Goal: Navigation & Orientation: Find specific page/section

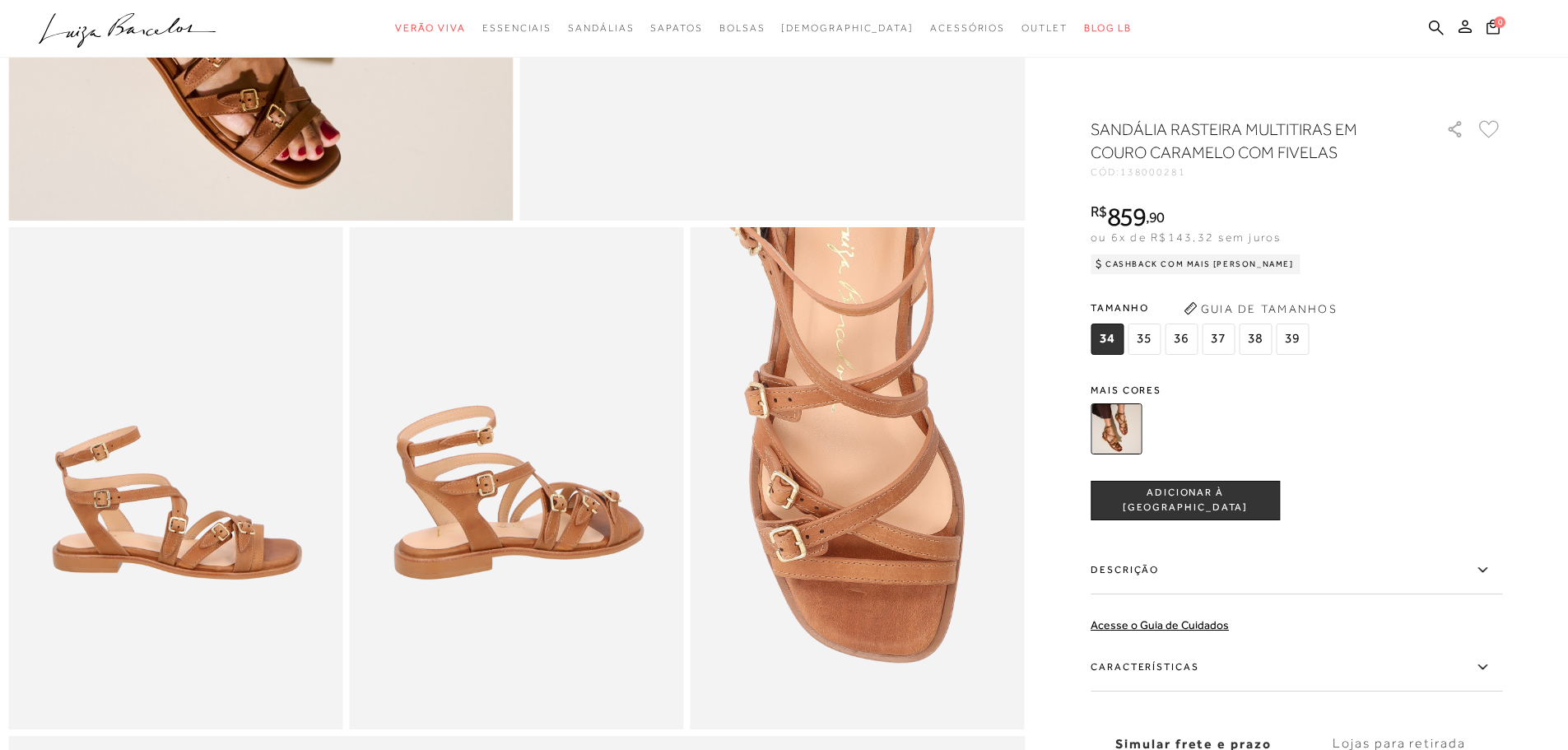
scroll to position [741, 0]
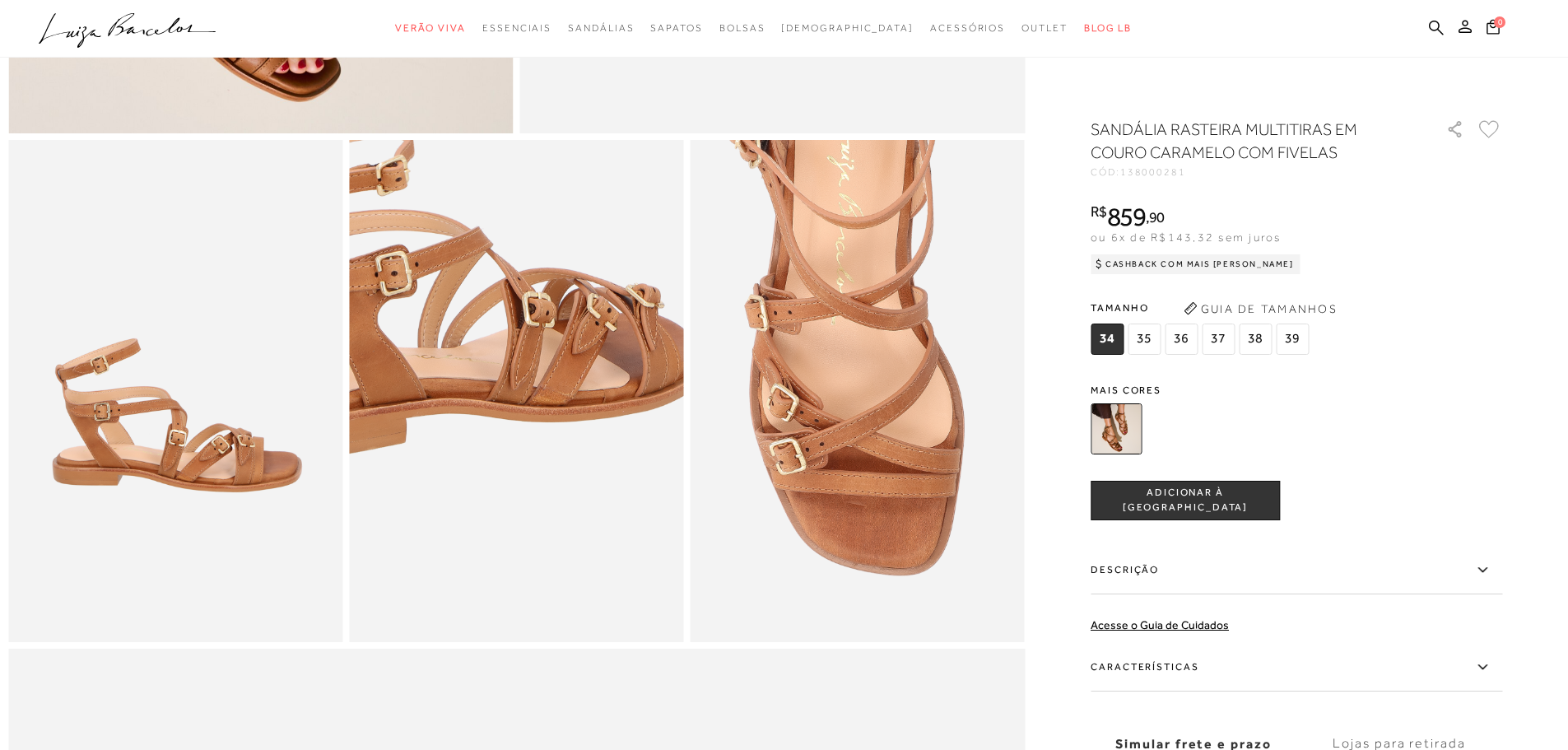
click at [579, 535] on img at bounding box center [455, 261] width 669 height 1004
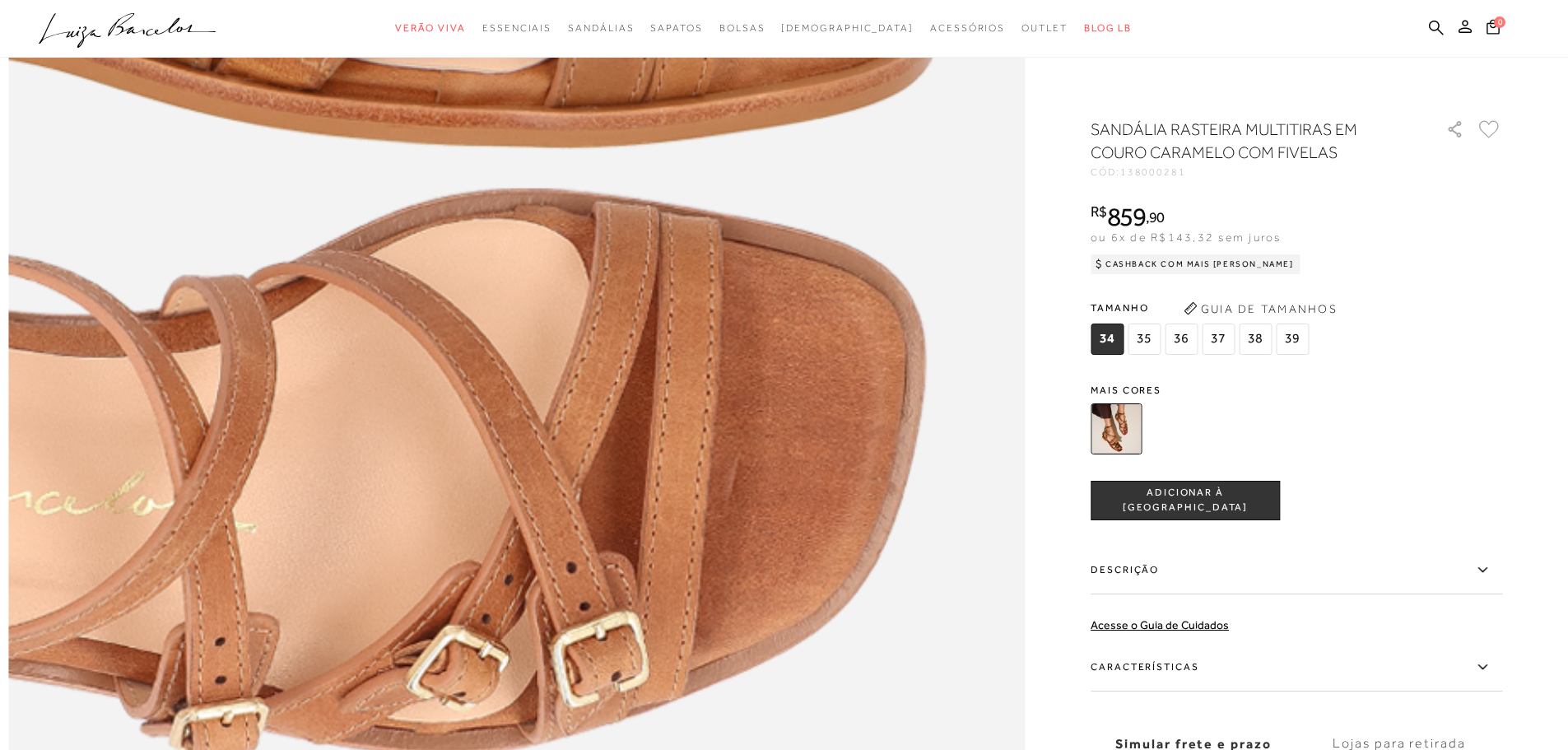
scroll to position [2140, 0]
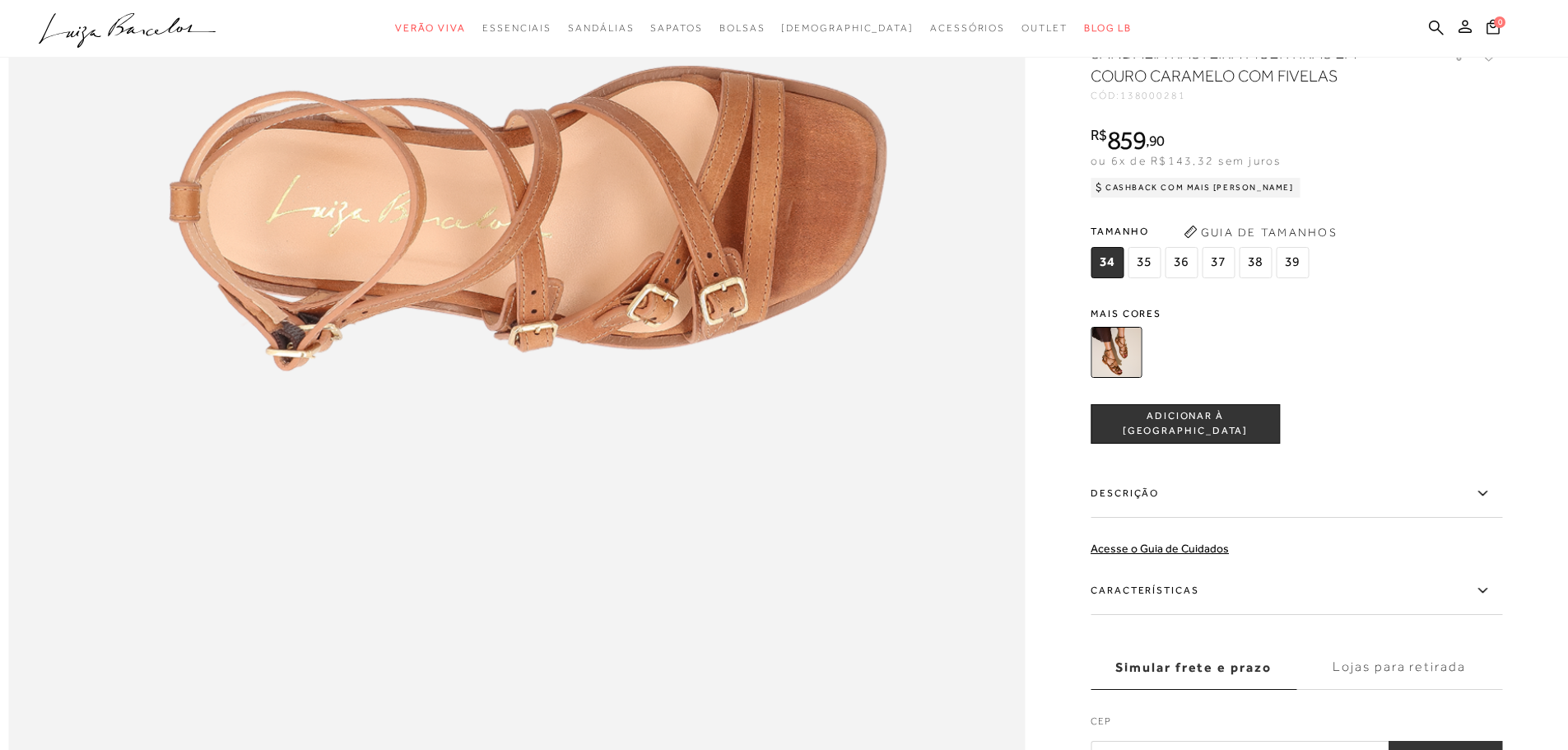
click at [1130, 378] on img at bounding box center [1116, 353] width 51 height 51
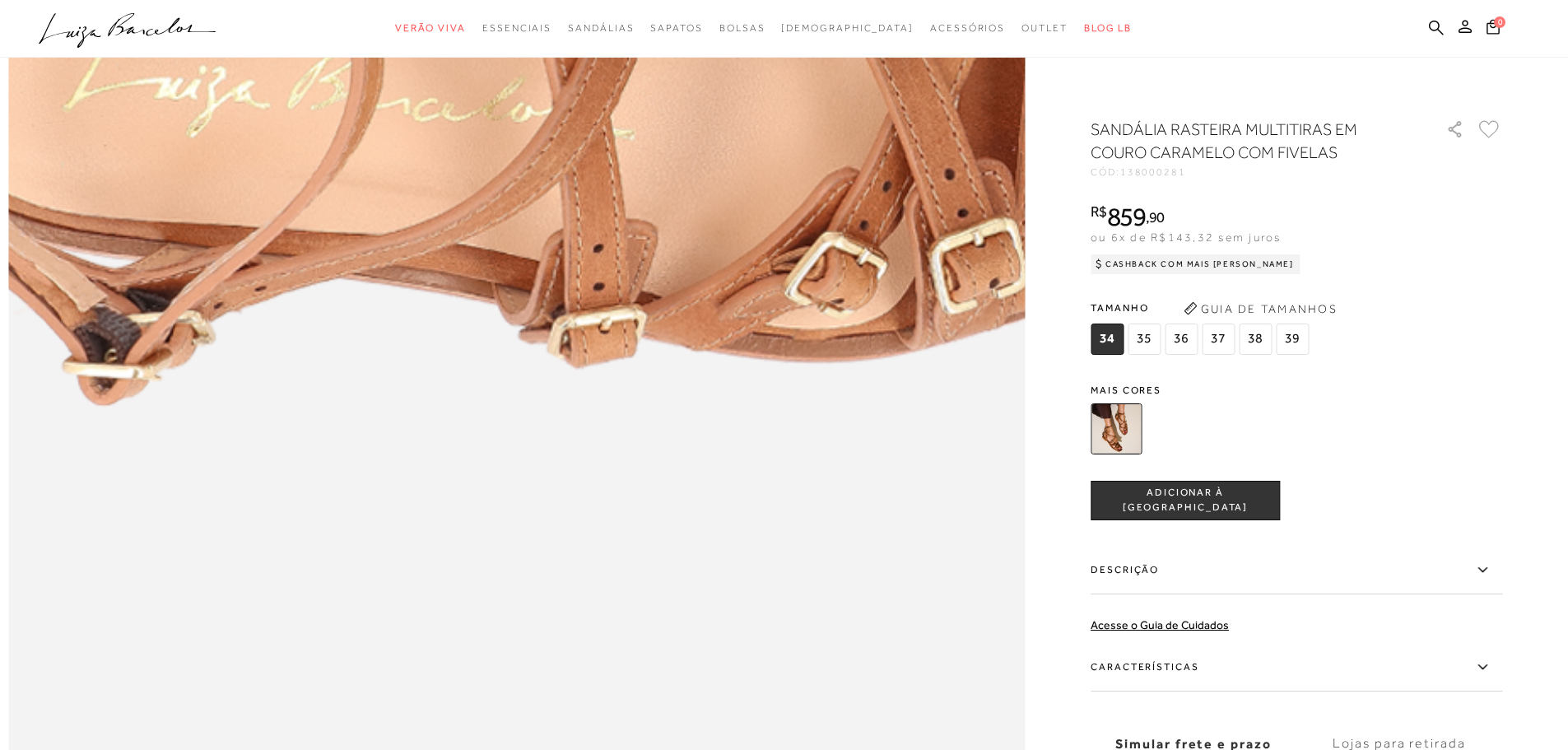
scroll to position [1811, 0]
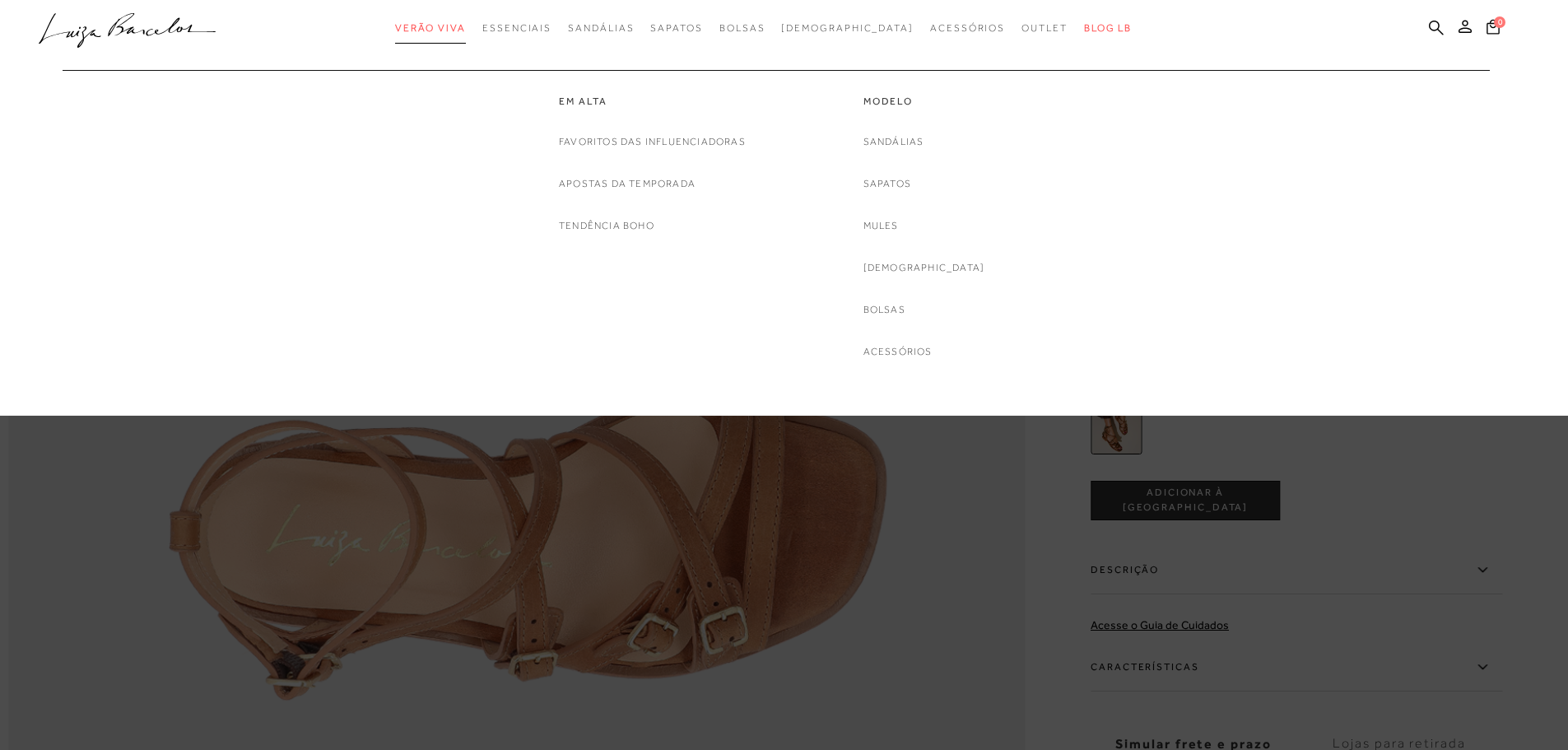
click at [466, 32] on span "Verão Viva" at bounding box center [430, 27] width 70 height 12
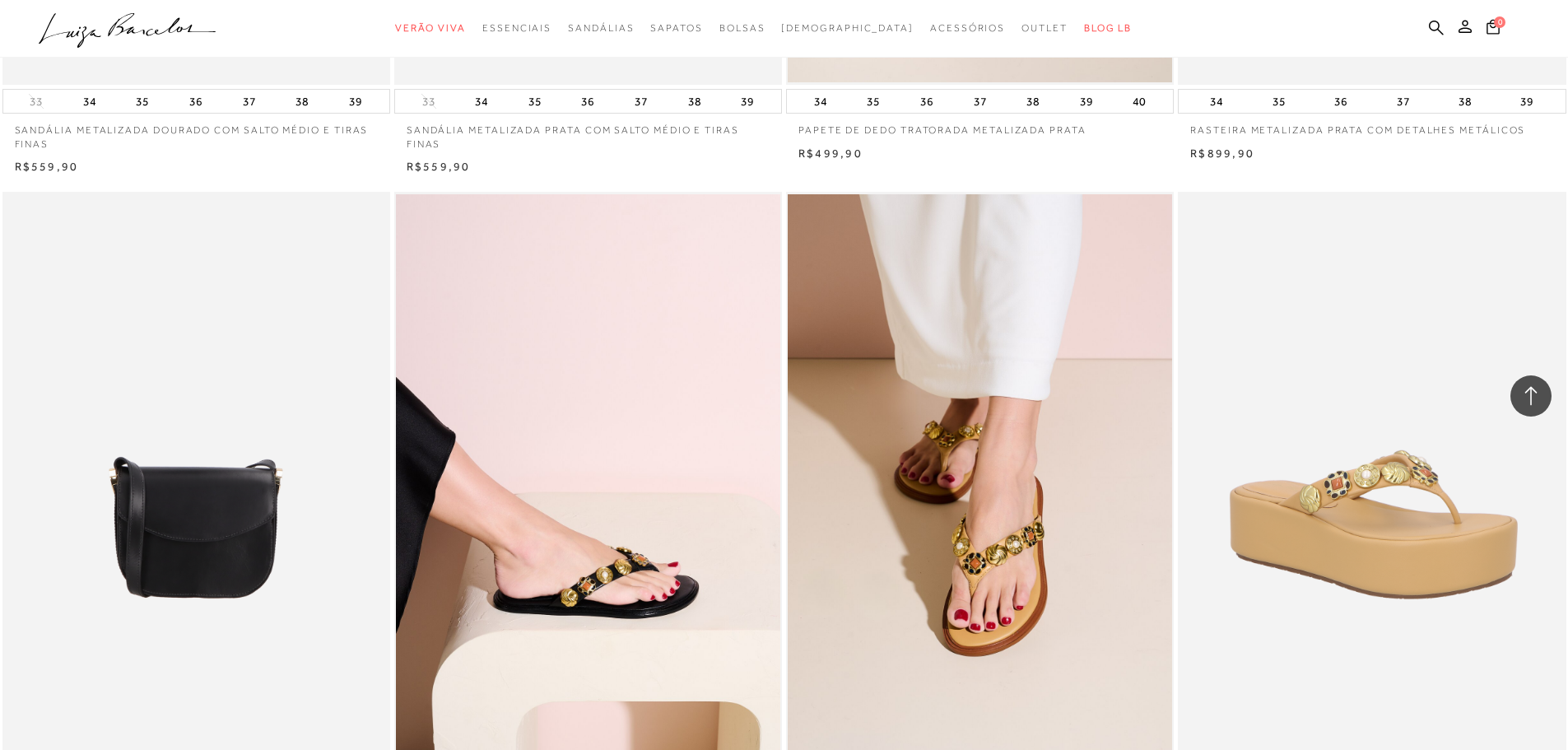
scroll to position [3869, 0]
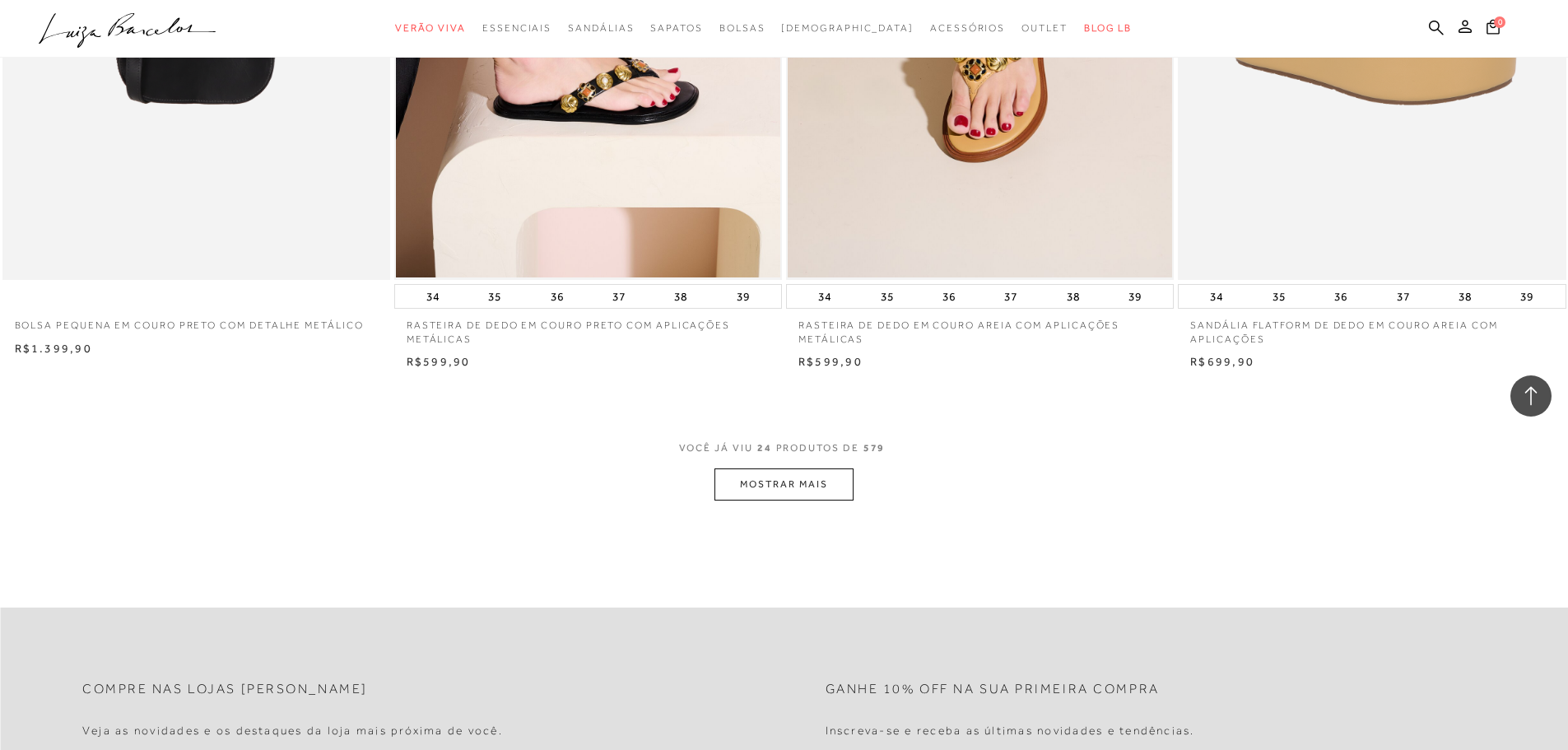
click at [807, 482] on button "MOSTRAR MAIS" at bounding box center [783, 484] width 138 height 32
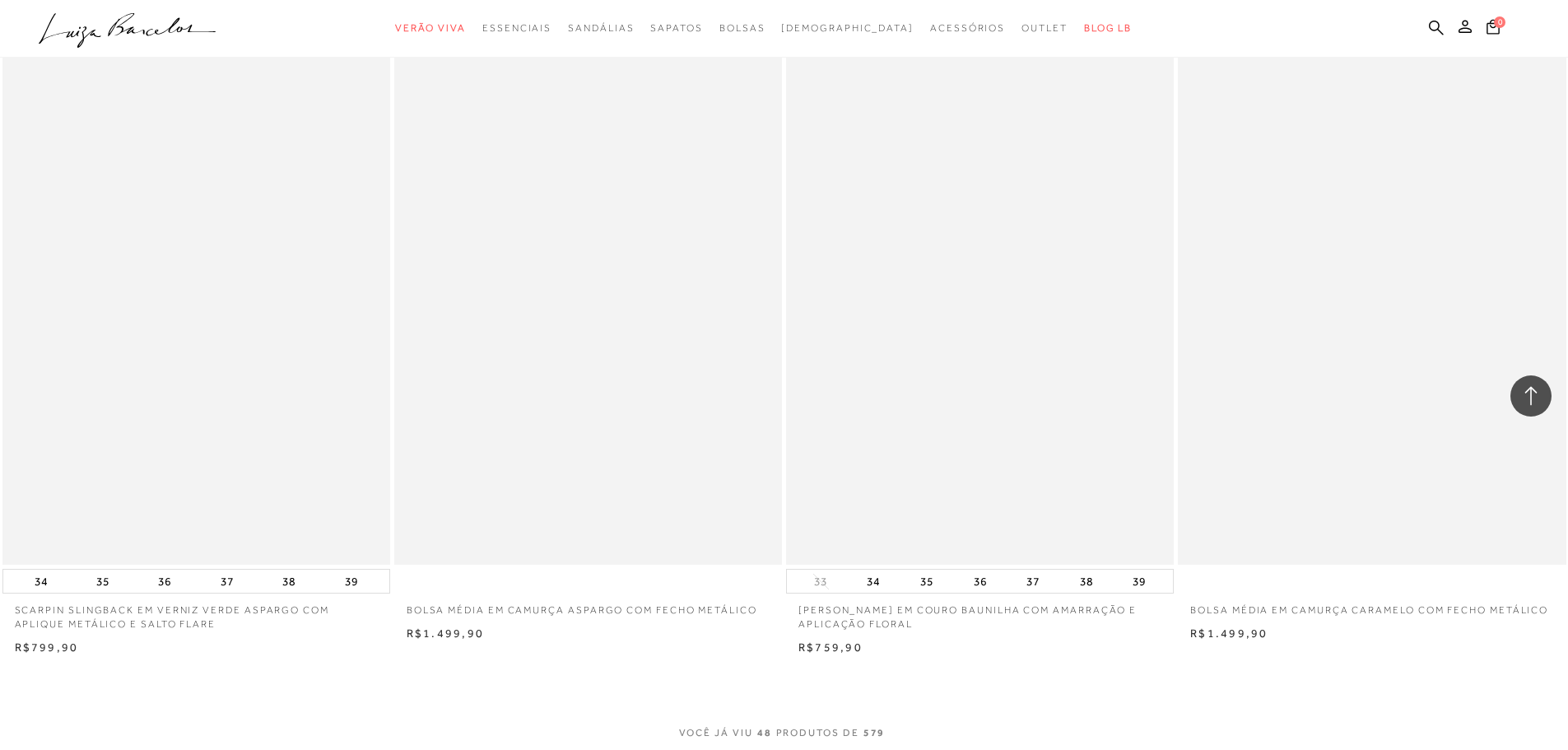
scroll to position [7985, 0]
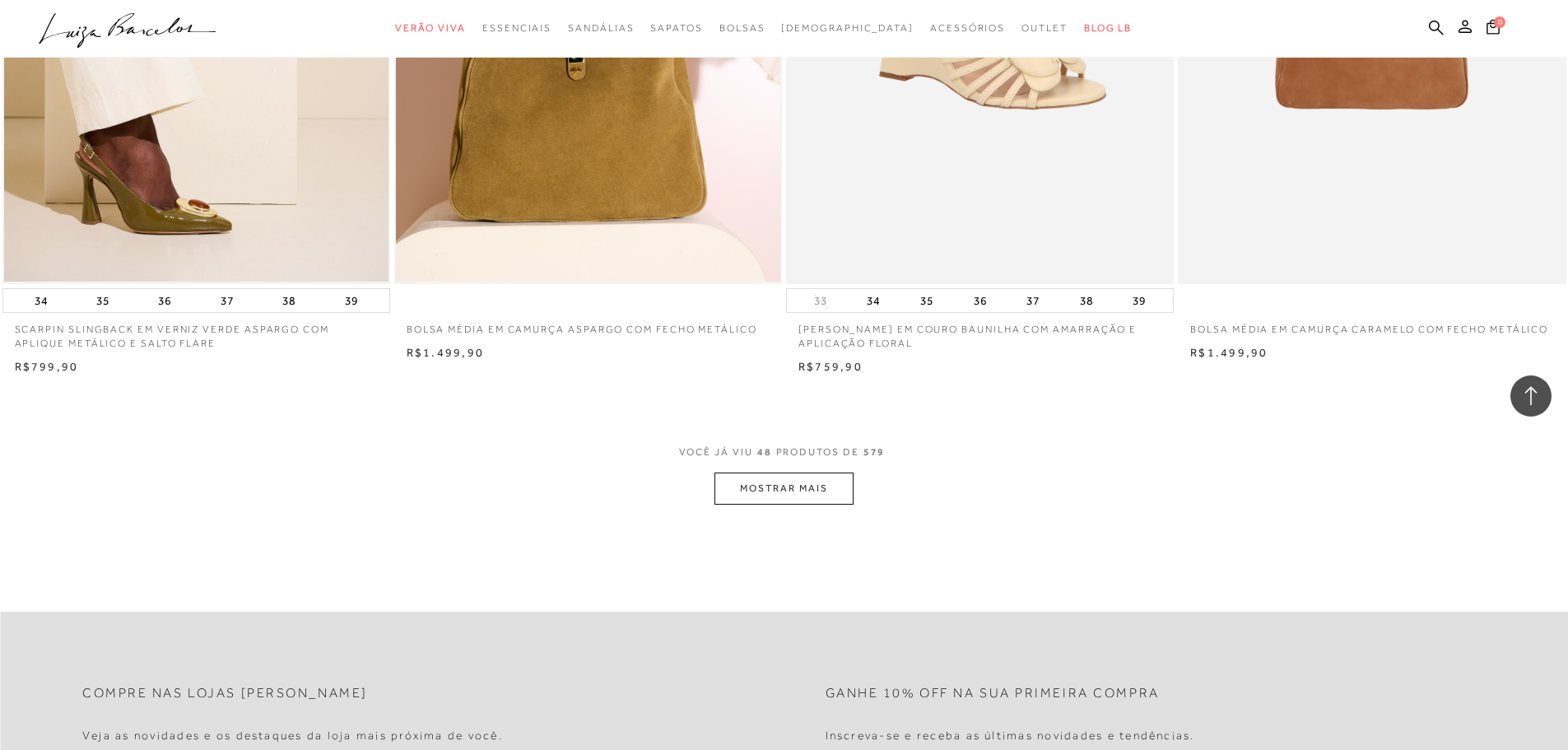
click at [789, 493] on button "MOSTRAR MAIS" at bounding box center [783, 488] width 138 height 32
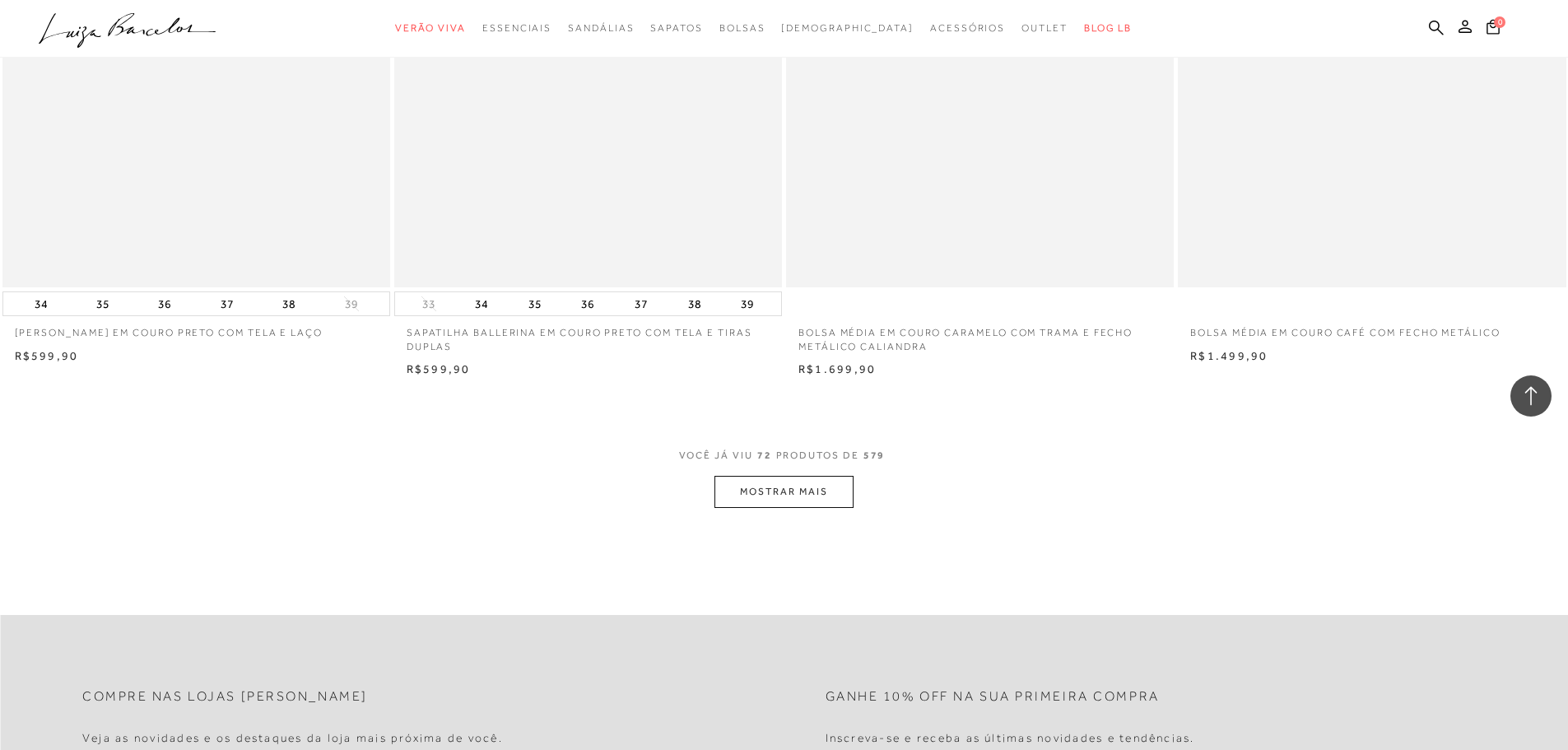
scroll to position [12266, 0]
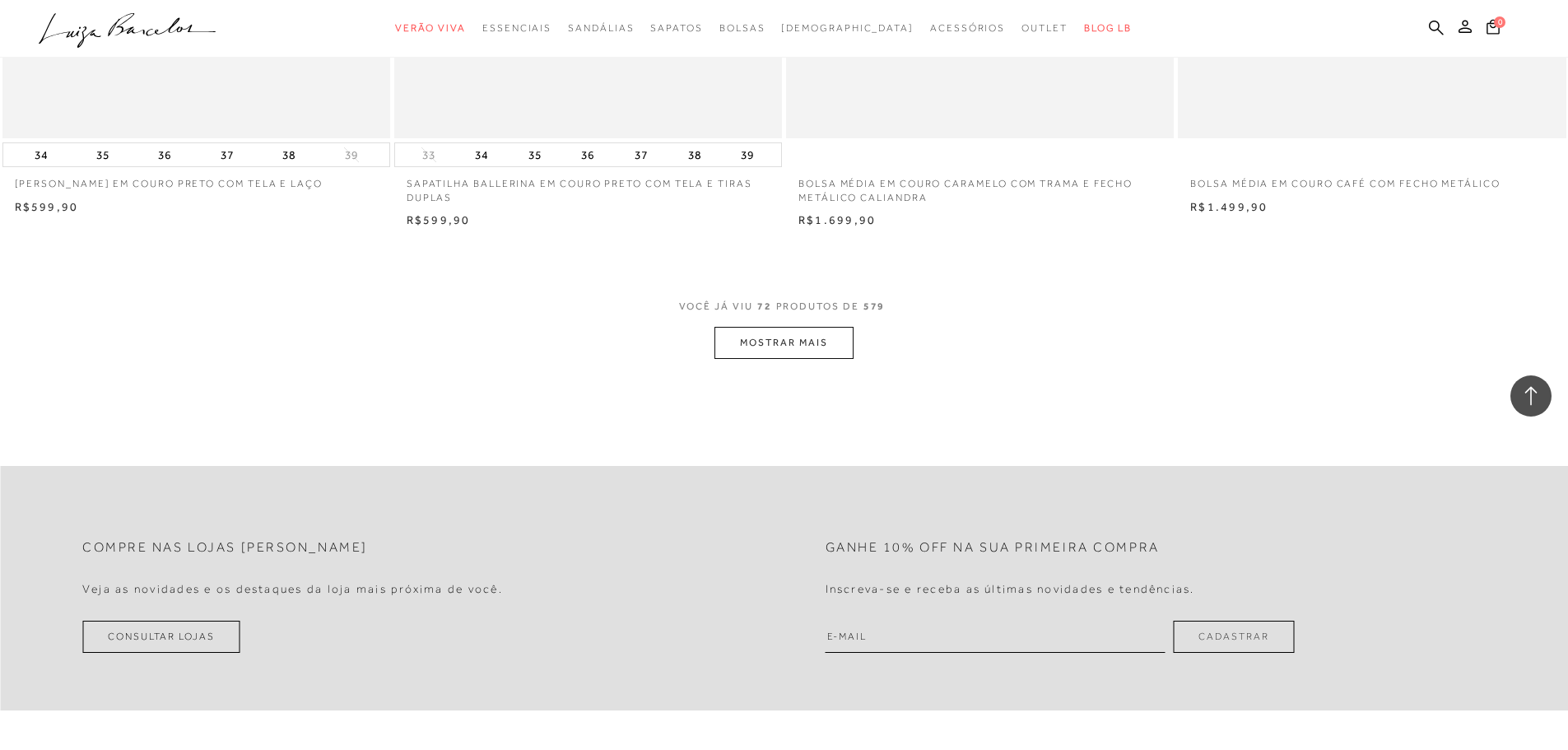
click at [790, 352] on button "MOSTRAR MAIS" at bounding box center [783, 342] width 138 height 32
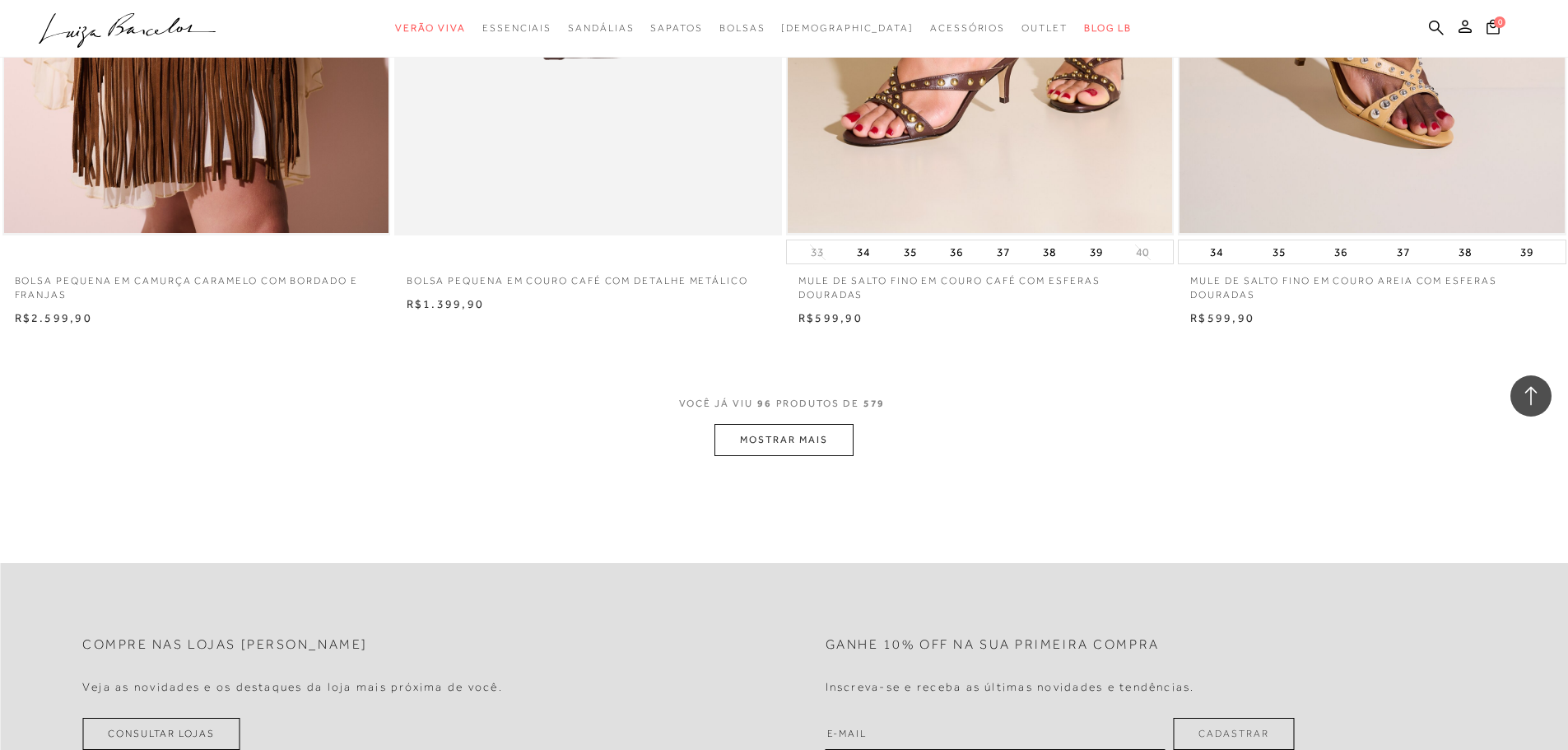
scroll to position [16300, 0]
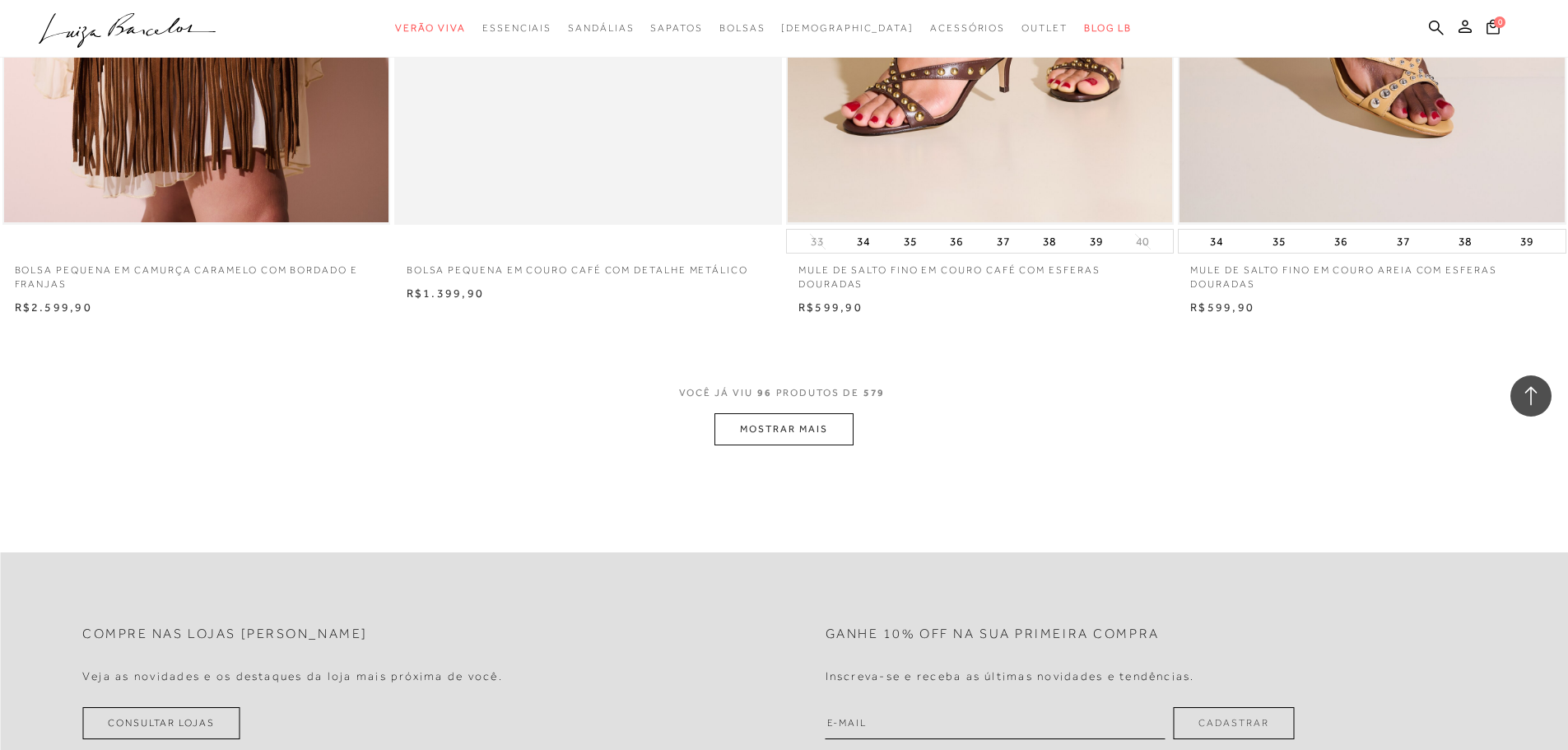
click at [829, 424] on button "MOSTRAR MAIS" at bounding box center [783, 429] width 138 height 32
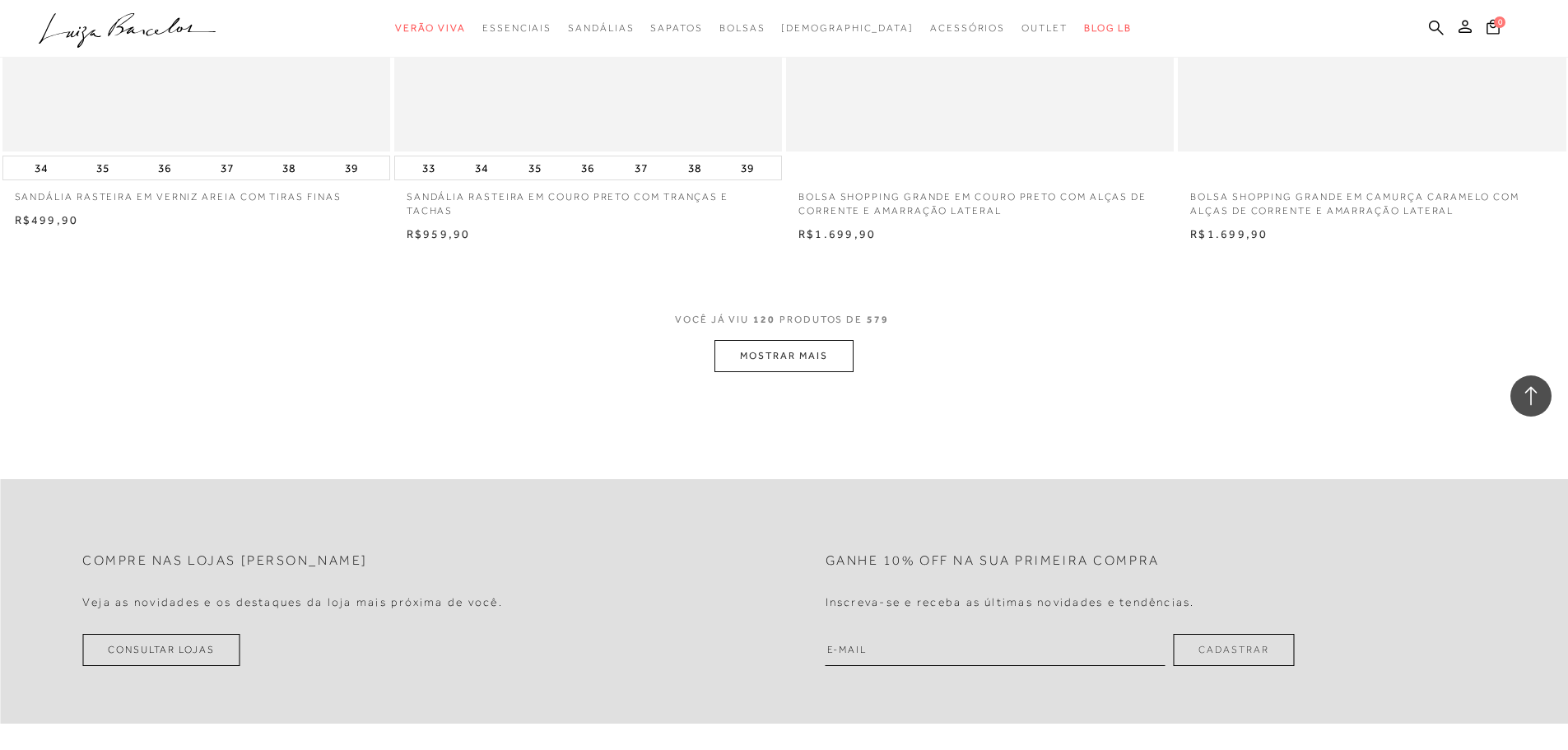
scroll to position [20499, 0]
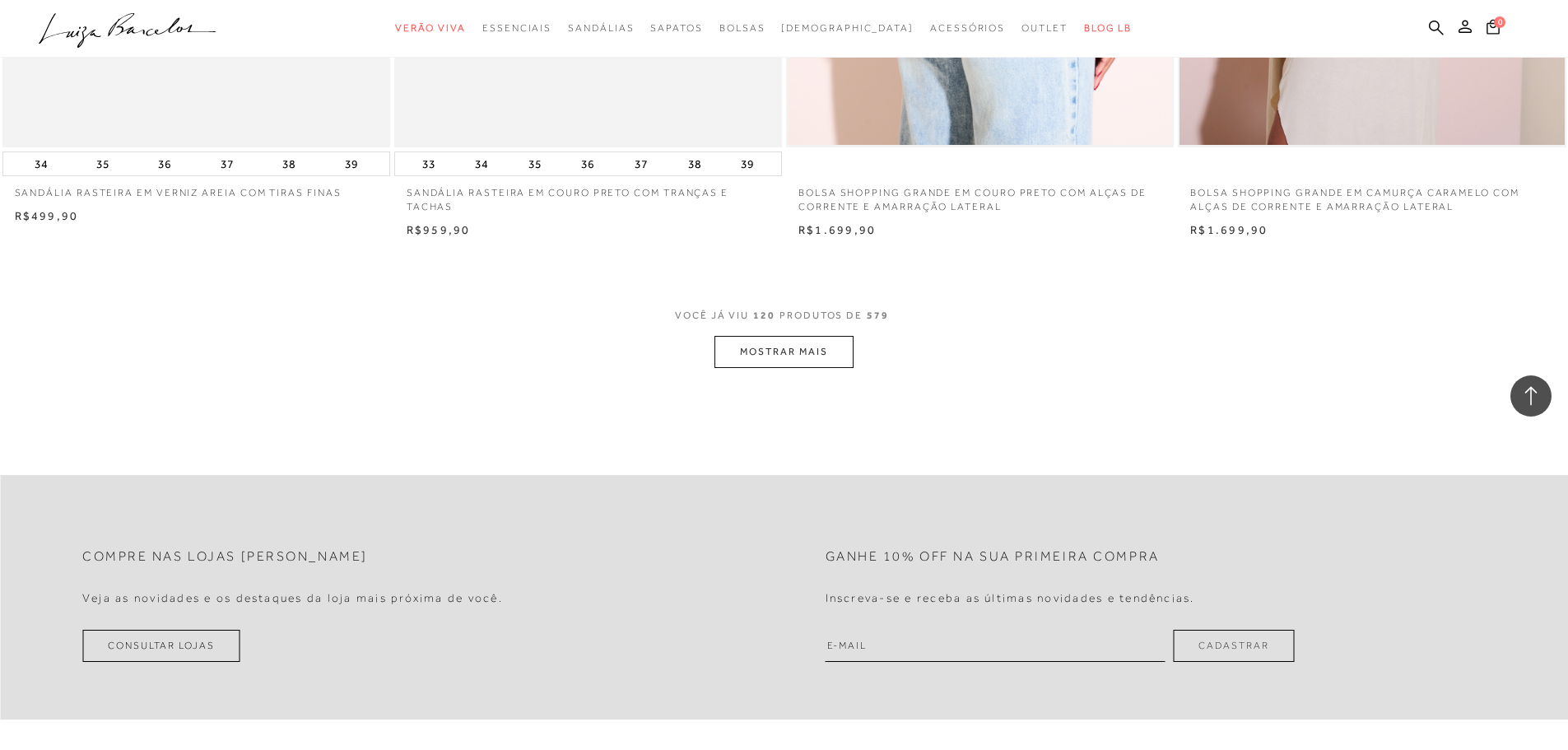
click at [820, 350] on button "MOSTRAR MAIS" at bounding box center [783, 352] width 138 height 32
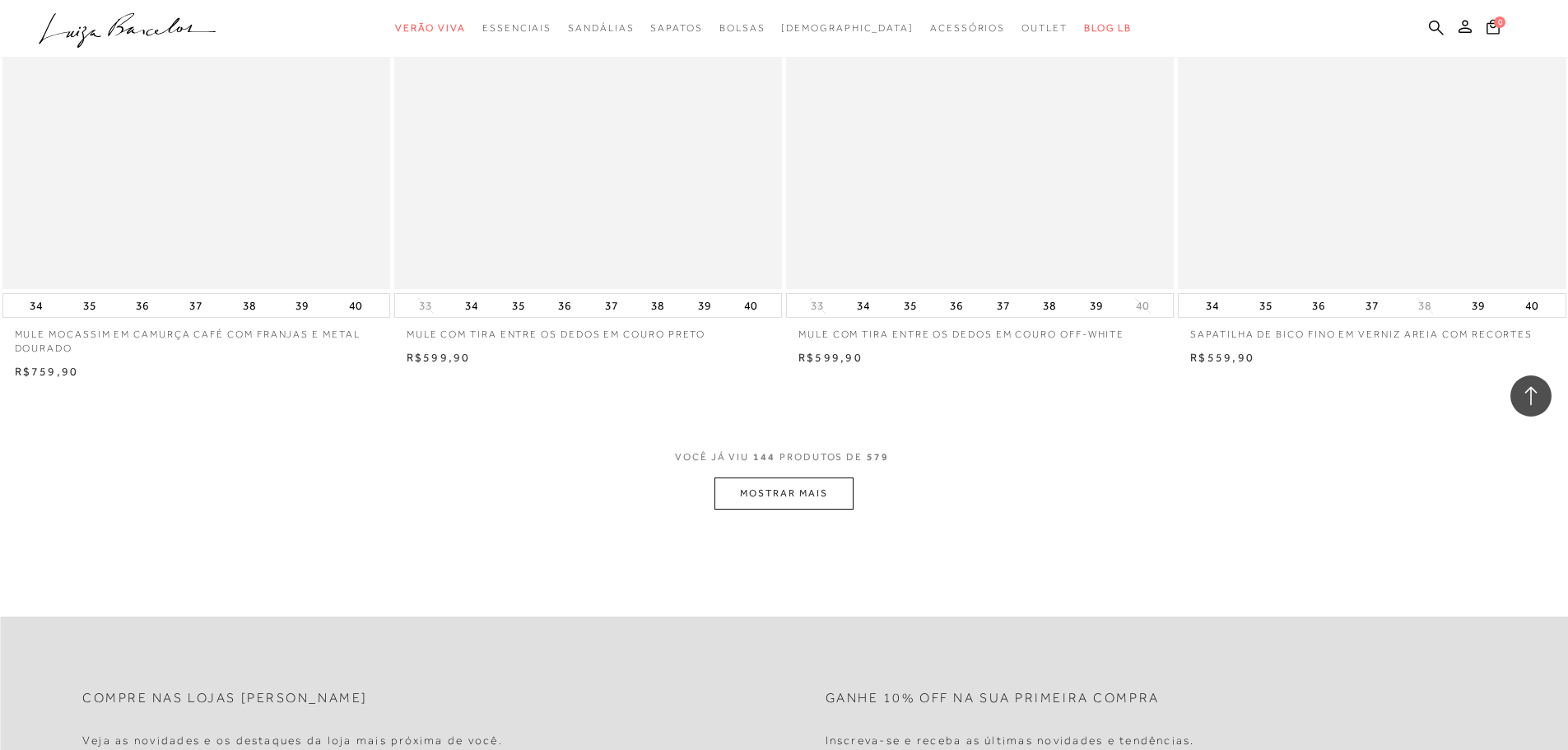
scroll to position [24534, 0]
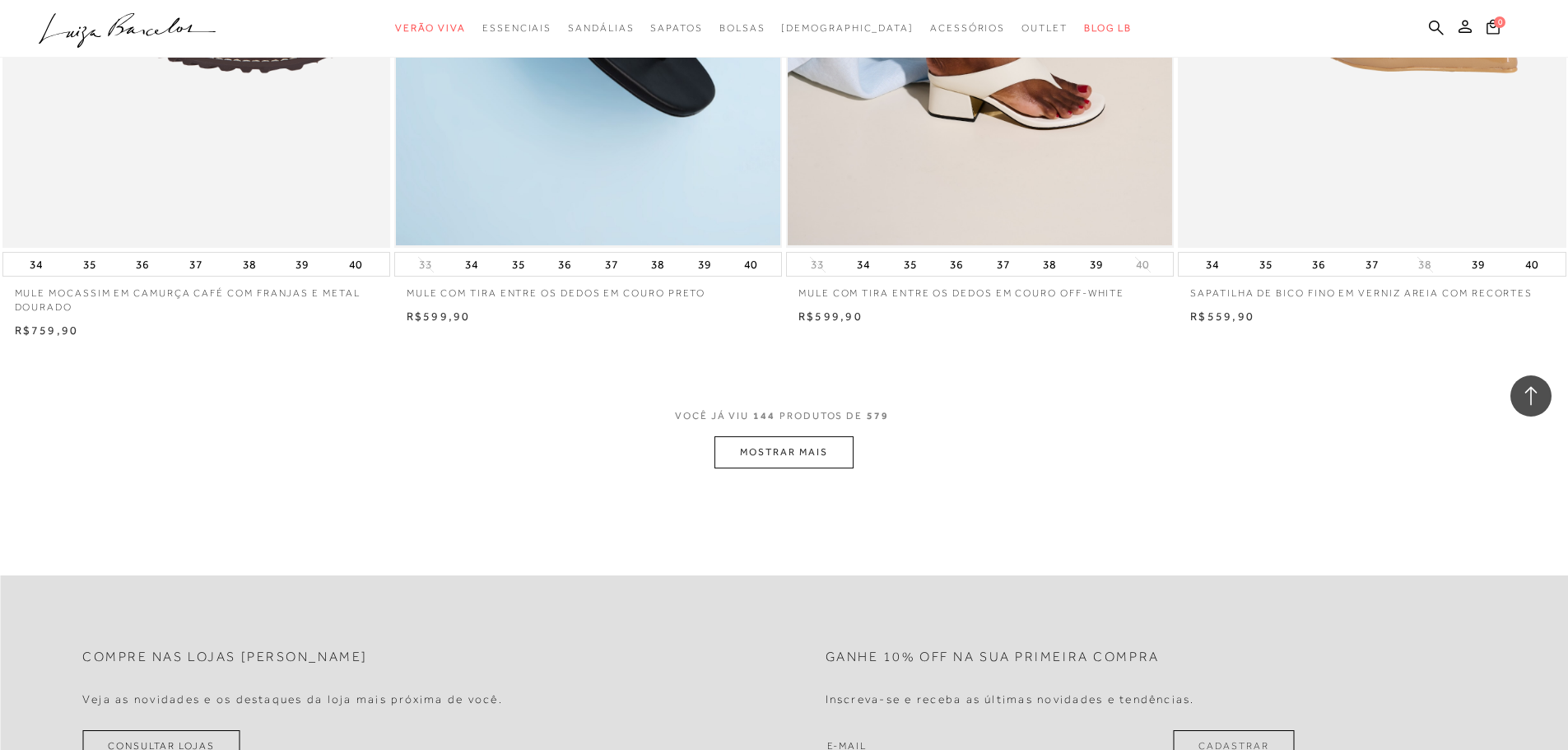
click at [835, 453] on button "MOSTRAR MAIS" at bounding box center [783, 451] width 138 height 32
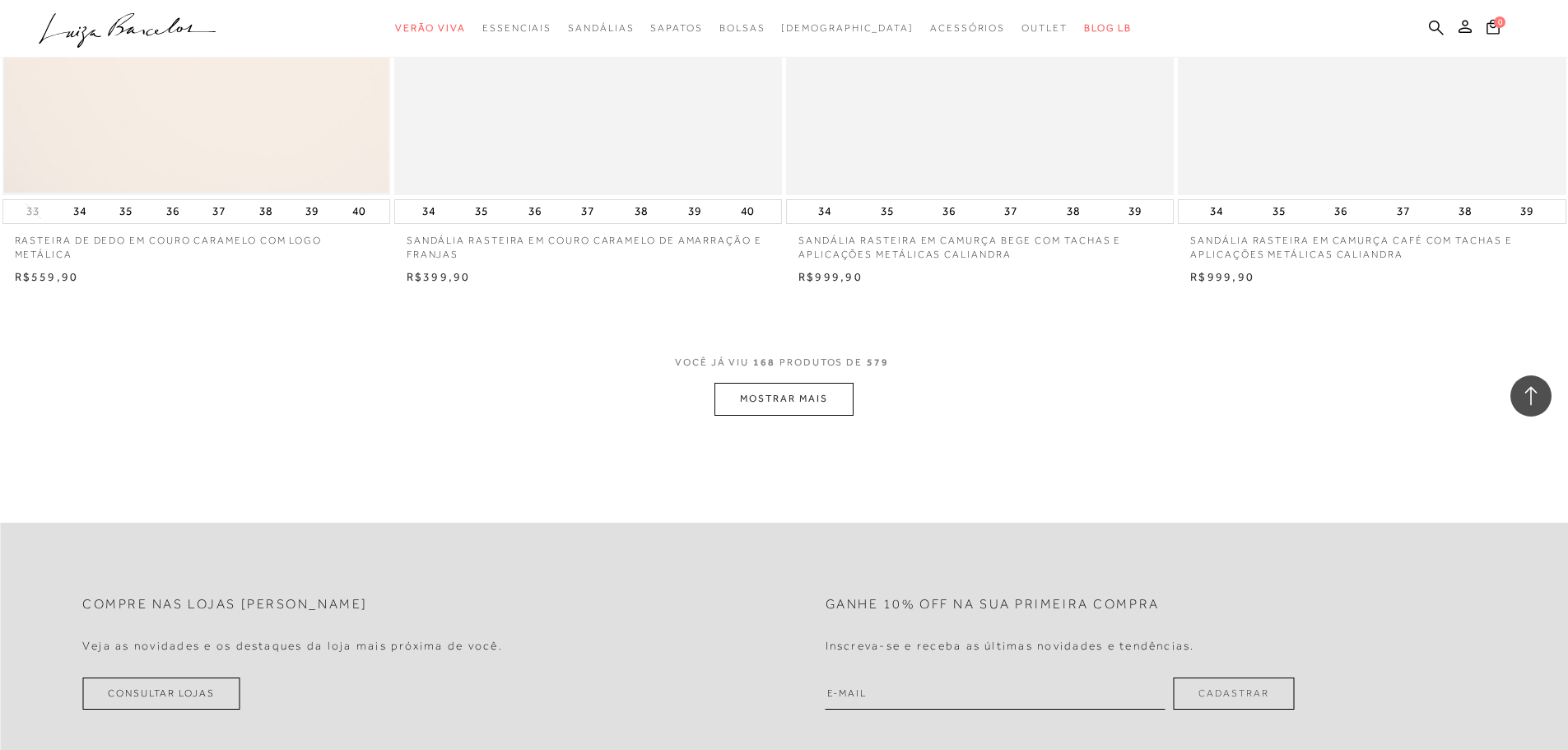
scroll to position [28815, 0]
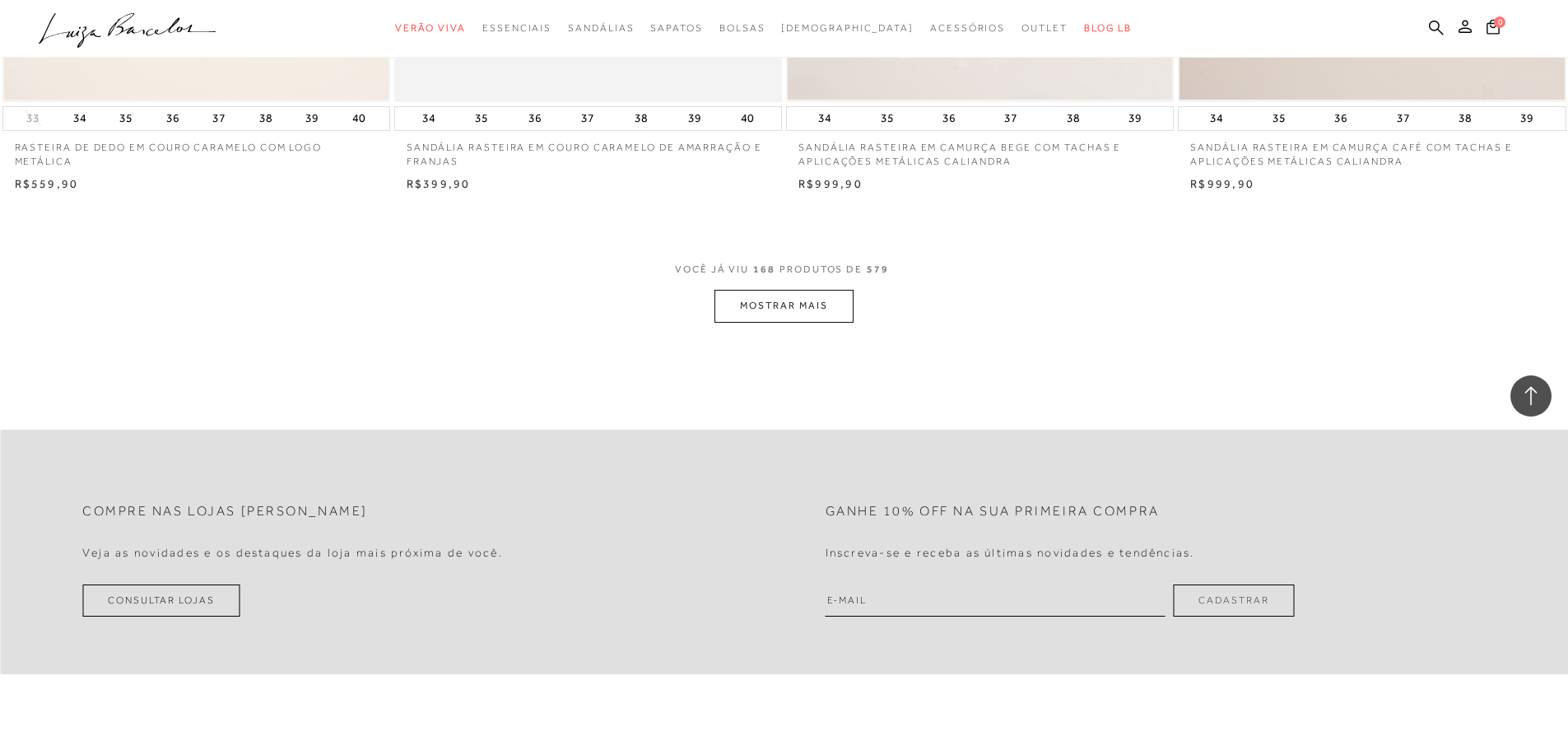
click at [845, 312] on button "MOSTRAR MAIS" at bounding box center [783, 305] width 138 height 32
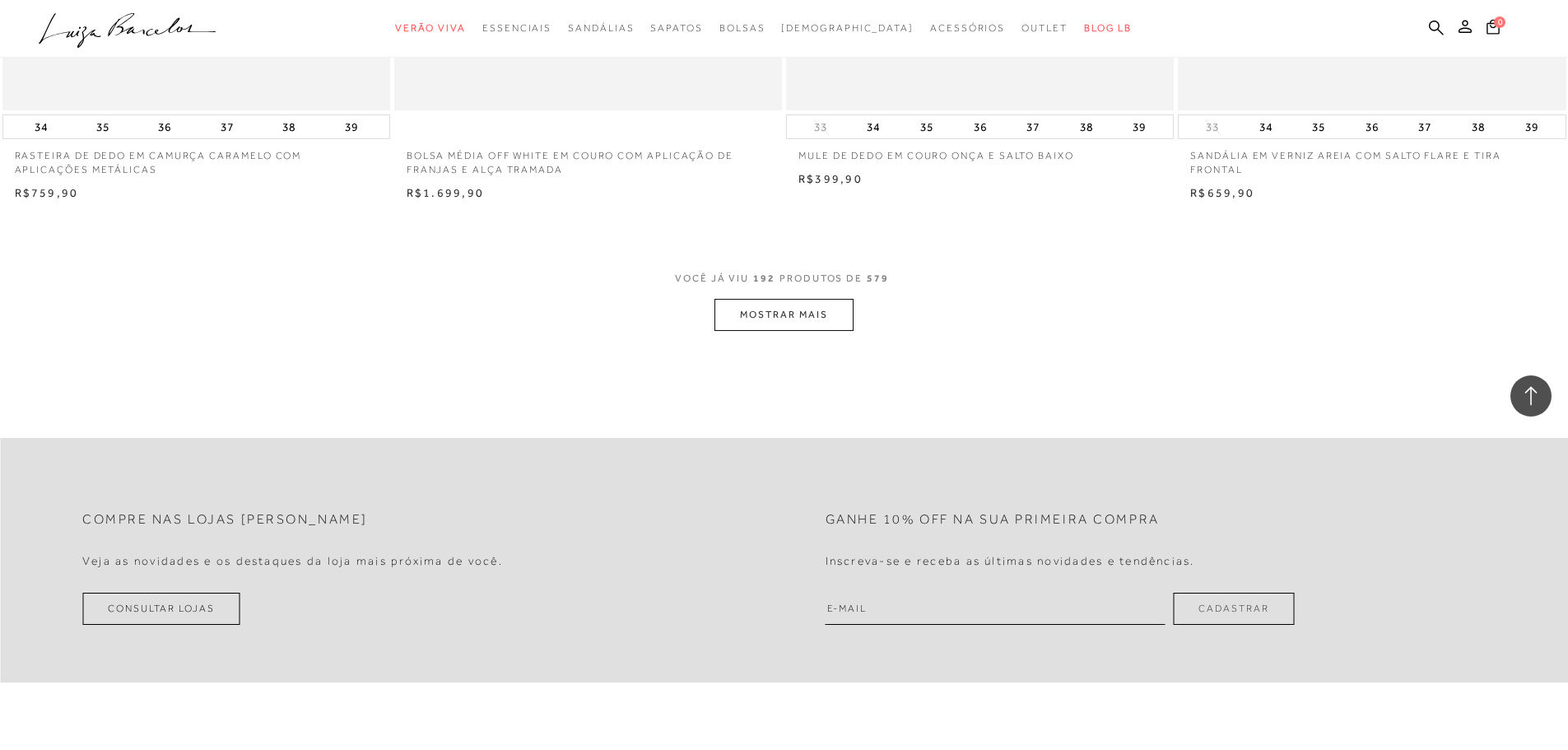
scroll to position [32931, 0]
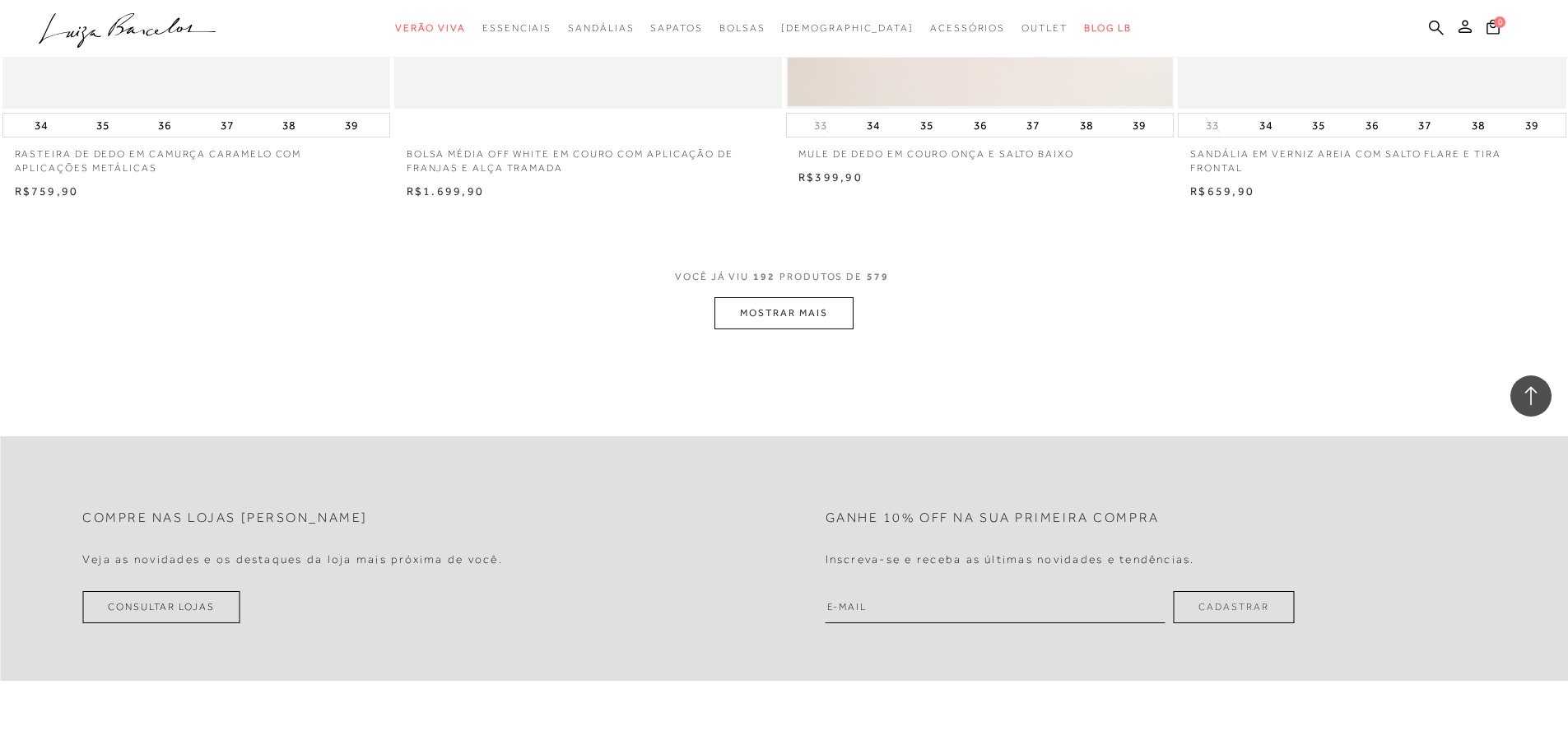
click at [835, 330] on button "MOSTRAR MAIS" at bounding box center [783, 313] width 138 height 32
